Goal: Task Accomplishment & Management: Manage account settings

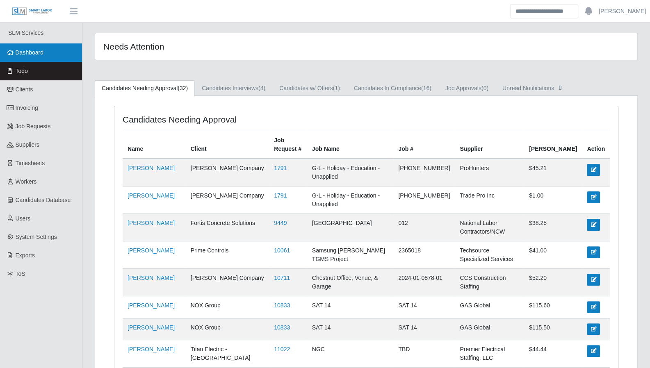
click at [22, 58] on link "Dashboard" at bounding box center [41, 52] width 82 height 18
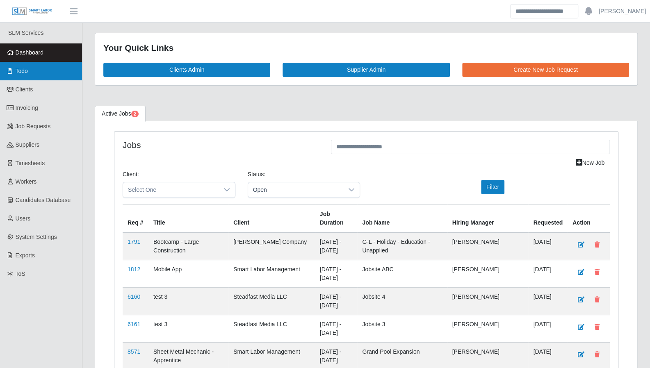
click at [30, 78] on link "Todo" at bounding box center [41, 71] width 82 height 18
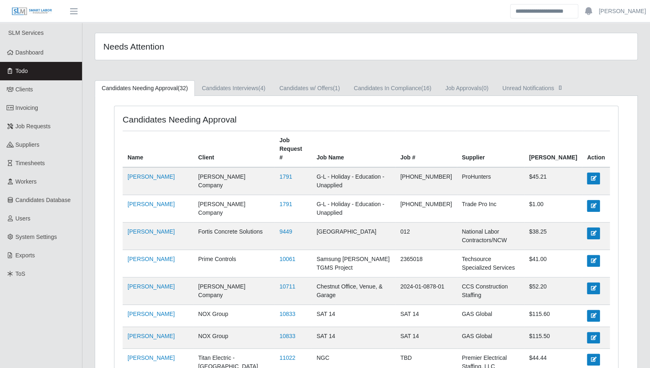
drag, startPoint x: 31, startPoint y: 60, endPoint x: 113, endPoint y: 45, distance: 83.4
click at [31, 60] on link "Dashboard" at bounding box center [41, 52] width 82 height 18
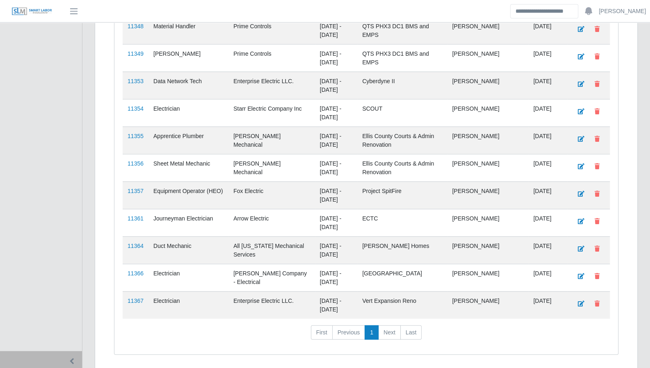
scroll to position [1157, 0]
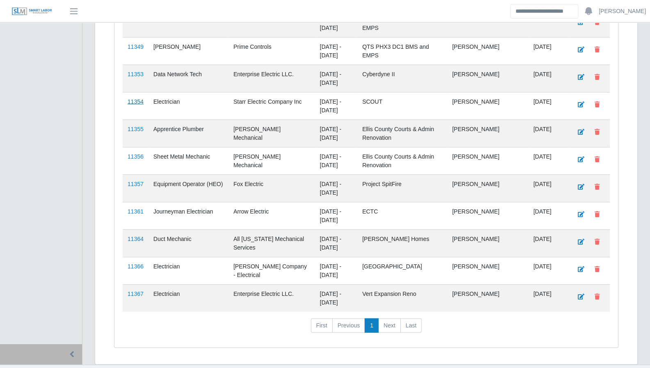
click at [136, 98] on link "11354" at bounding box center [136, 101] width 16 height 7
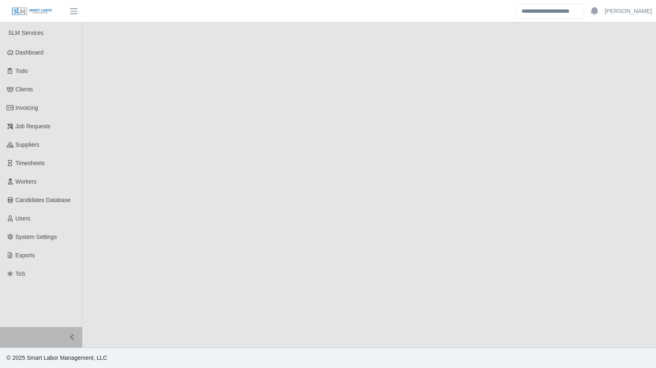
select select "****"
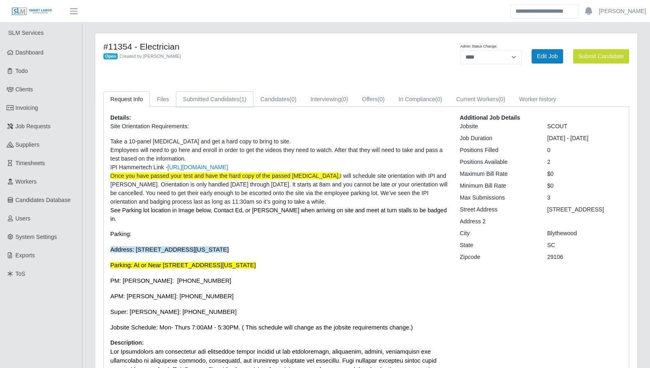
click at [228, 98] on link "Submitted Candidates (1)" at bounding box center [214, 99] width 77 height 16
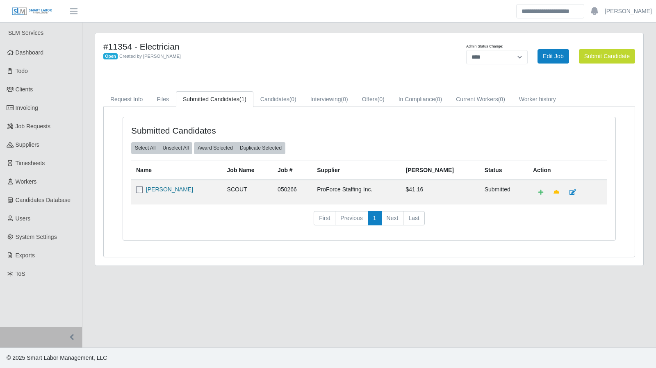
click at [154, 190] on link "[PERSON_NAME]" at bounding box center [169, 189] width 47 height 7
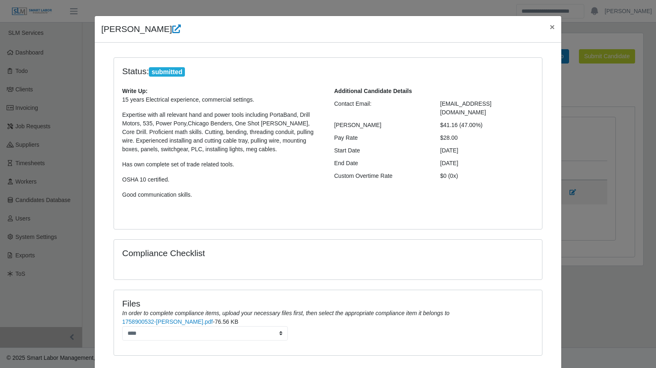
scroll to position [58, 0]
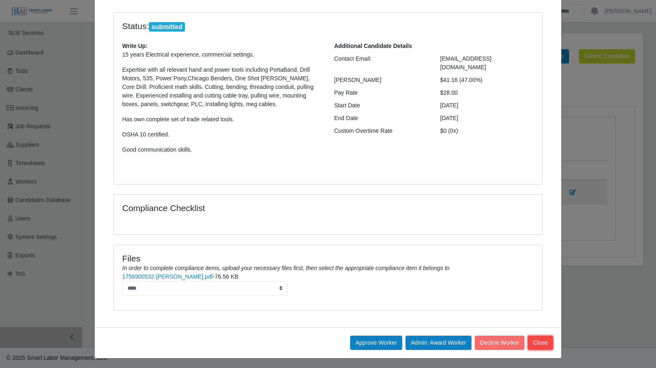
click at [544, 336] on button "Close" at bounding box center [540, 343] width 25 height 14
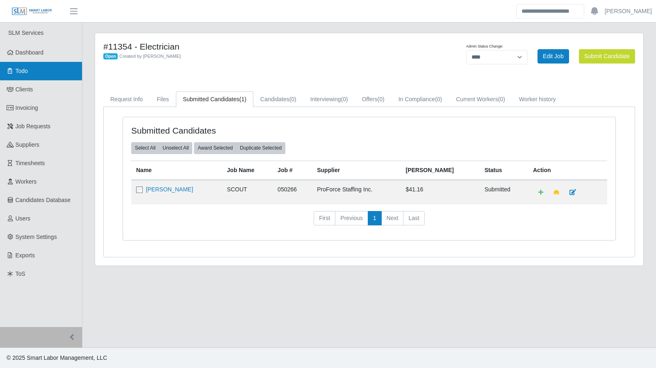
click at [25, 72] on span "Todo" at bounding box center [22, 71] width 12 height 7
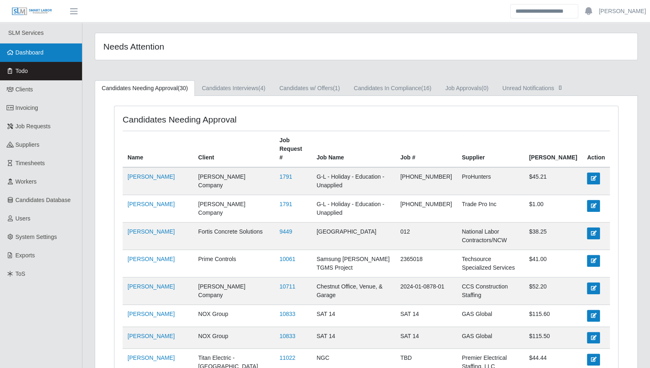
click at [39, 51] on span "Dashboard" at bounding box center [30, 52] width 28 height 7
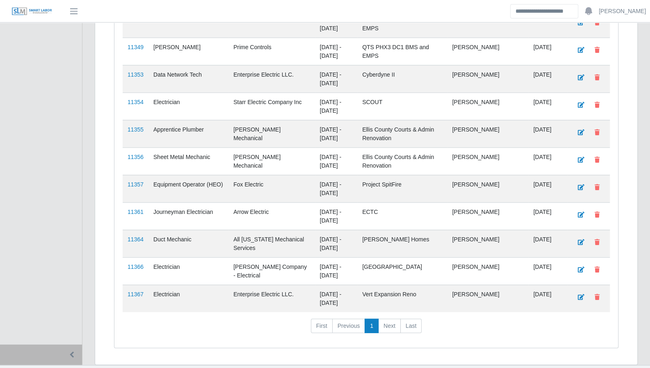
scroll to position [1157, 0]
click at [137, 98] on link "11354" at bounding box center [136, 101] width 16 height 7
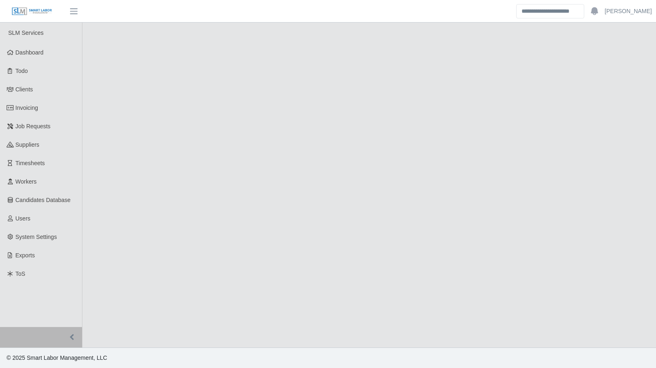
select select "****"
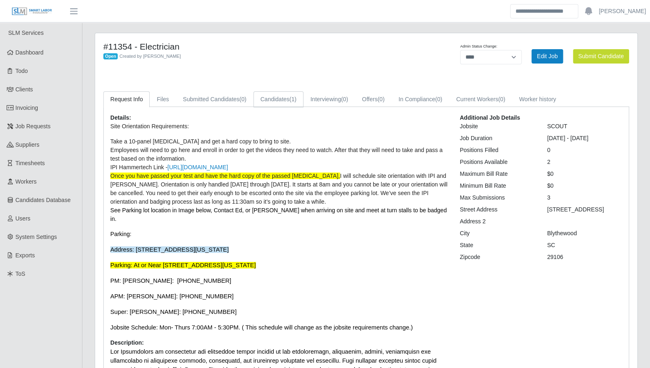
click at [271, 97] on link "Candidates (1)" at bounding box center [278, 99] width 50 height 16
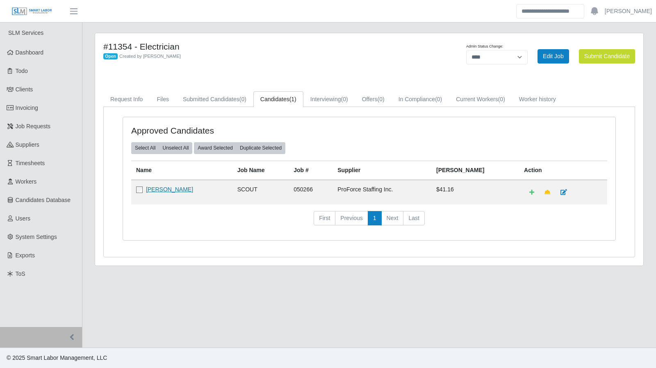
click at [173, 187] on link "[PERSON_NAME]" at bounding box center [169, 189] width 47 height 7
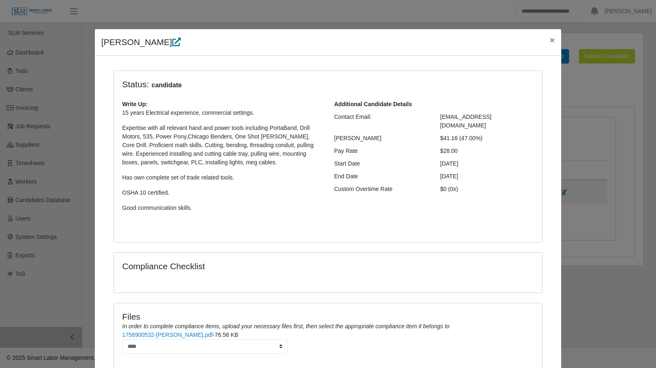
click at [172, 42] on icon at bounding box center [176, 42] width 9 height 9
click at [550, 41] on span "×" at bounding box center [552, 39] width 5 height 9
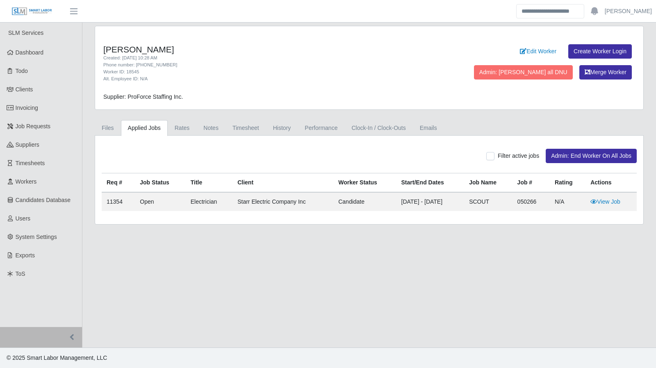
click at [121, 124] on link "Applied Jobs" at bounding box center [144, 128] width 47 height 16
click at [109, 128] on link "Files" at bounding box center [108, 128] width 26 height 16
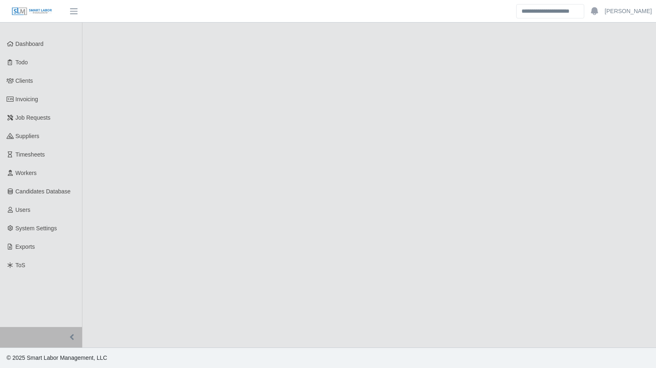
select select "****"
